Goal: Navigation & Orientation: Find specific page/section

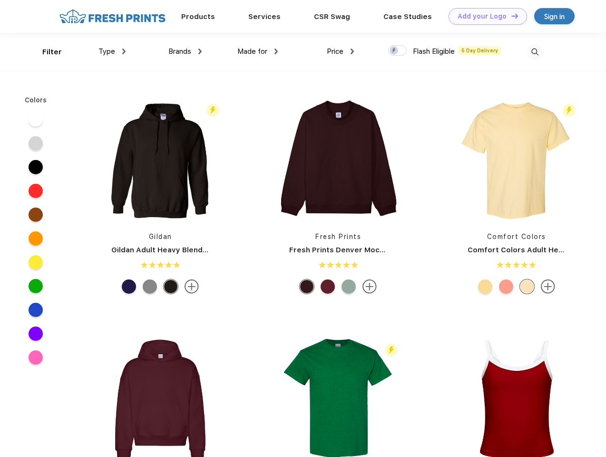
click at [484, 16] on link "Add your Logo Design Tool" at bounding box center [487, 16] width 78 height 17
click at [0, 0] on div "Design Tool" at bounding box center [0, 0] width 0 height 0
click at [510, 16] on link "Add your Logo Design Tool" at bounding box center [487, 16] width 78 height 17
click at [46, 52] on div "Filter" at bounding box center [51, 52] width 19 height 11
click at [112, 51] on span "Type" at bounding box center [106, 51] width 17 height 9
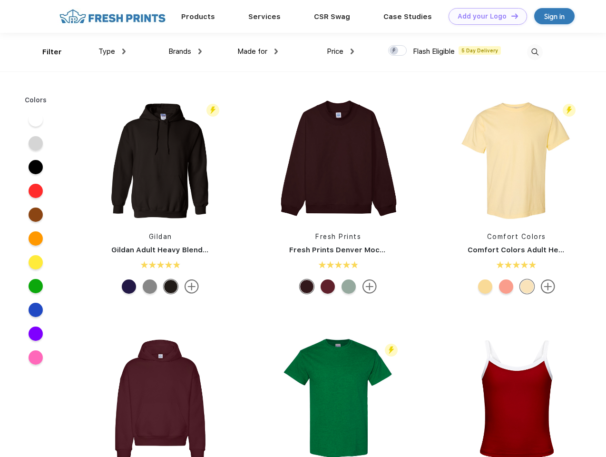
click at [185, 51] on span "Brands" at bounding box center [179, 51] width 23 height 9
click at [258, 51] on span "Made for" at bounding box center [252, 51] width 30 height 9
click at [340, 51] on span "Price" at bounding box center [335, 51] width 17 height 9
click at [398, 51] on div at bounding box center [397, 50] width 19 height 10
click at [394, 51] on input "checkbox" at bounding box center [391, 48] width 6 height 6
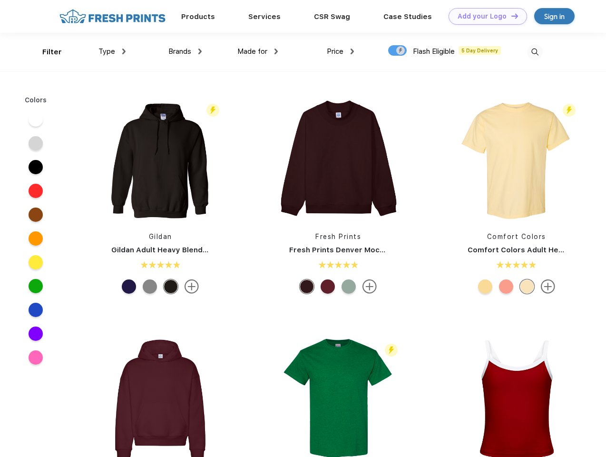
click at [535, 52] on img at bounding box center [535, 52] width 16 height 16
